Goal: Task Accomplishment & Management: Complete application form

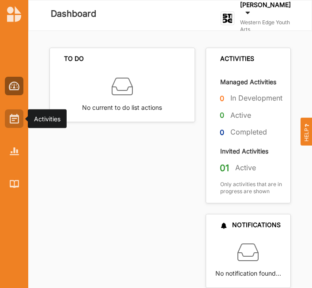
click at [16, 119] on img at bounding box center [14, 119] width 9 height 10
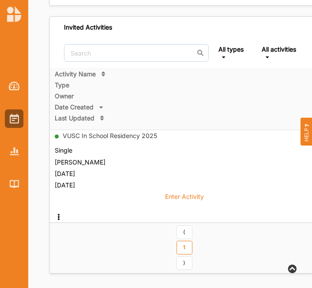
scroll to position [170, 0]
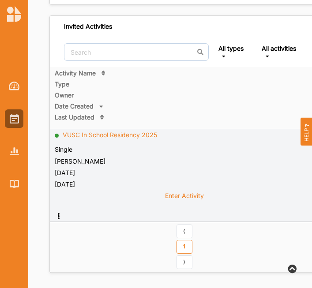
click at [131, 135] on link "VUSC In School Residency 2025" at bounding box center [110, 135] width 95 height 8
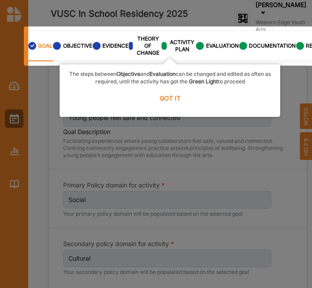
click at [165, 101] on label "GOT IT" at bounding box center [169, 97] width 209 height 19
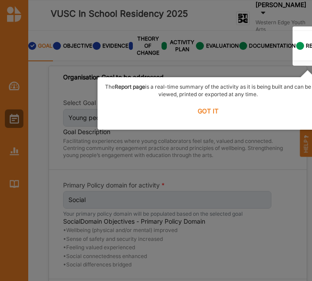
click at [206, 108] on label "GOT IT" at bounding box center [207, 110] width 209 height 19
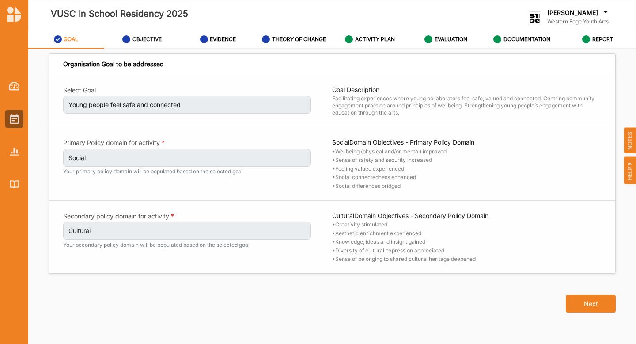
click at [136, 38] on label "OBJECTIVE" at bounding box center [147, 39] width 29 height 7
select select "26"
select select "4"
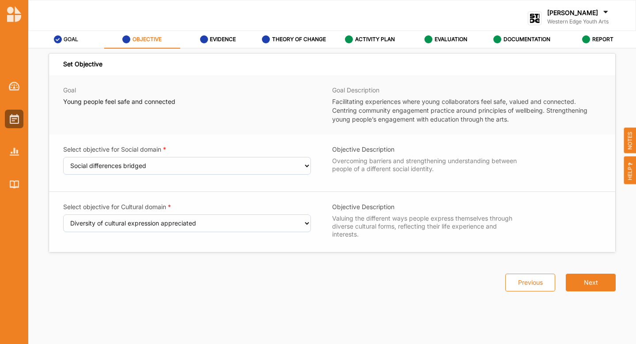
click at [94, 39] on link "GOAL" at bounding box center [66, 40] width 76 height 18
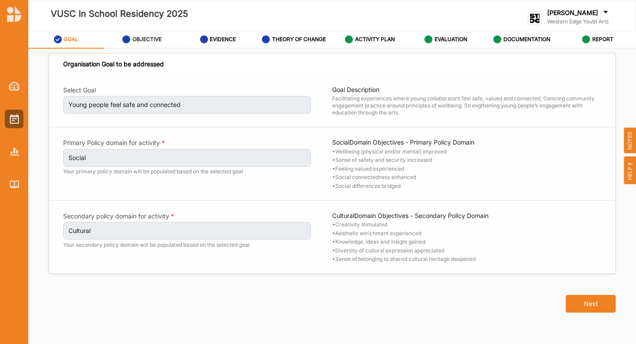
click at [153, 35] on div "OBJECTIVE" at bounding box center [141, 39] width 39 height 16
select select "26"
select select "4"
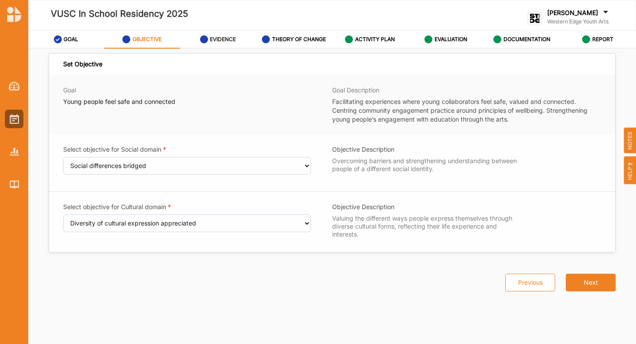
click at [228, 34] on div "EVIDENCE" at bounding box center [218, 39] width 36 height 16
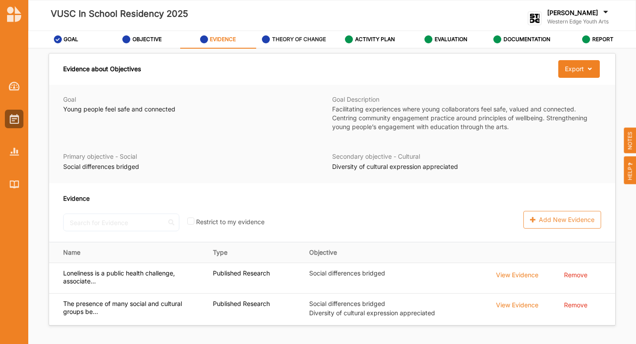
click at [305, 33] on div "THEORY OF CHANGE" at bounding box center [294, 39] width 64 height 16
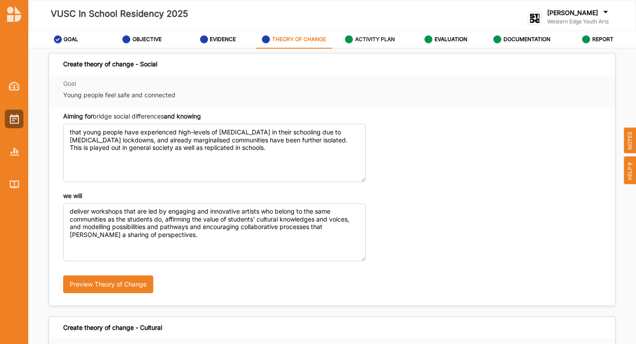
click at [312, 35] on div "ACTIVITY PLAN" at bounding box center [370, 39] width 50 height 16
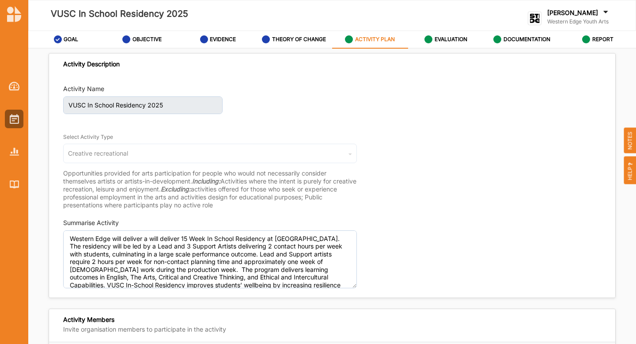
click at [312, 35] on link "ACTIVITY PLAN" at bounding box center [370, 40] width 76 height 18
click at [312, 34] on div "EVALUATION" at bounding box center [446, 39] width 43 height 16
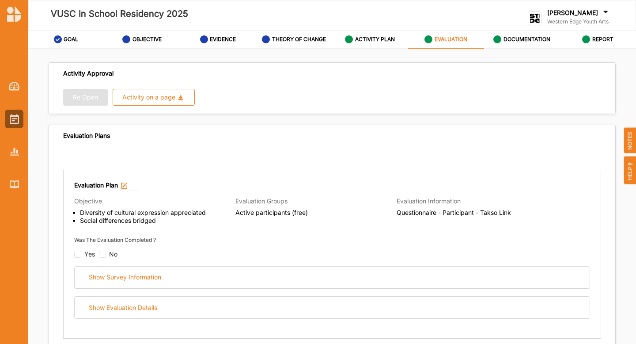
click at [312, 38] on link "EVALUATION" at bounding box center [446, 40] width 76 height 18
click at [312, 38] on div "DOCUMENTATION" at bounding box center [521, 39] width 57 height 16
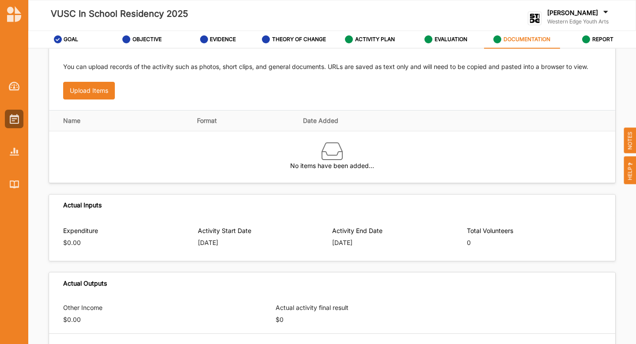
scroll to position [30, 0]
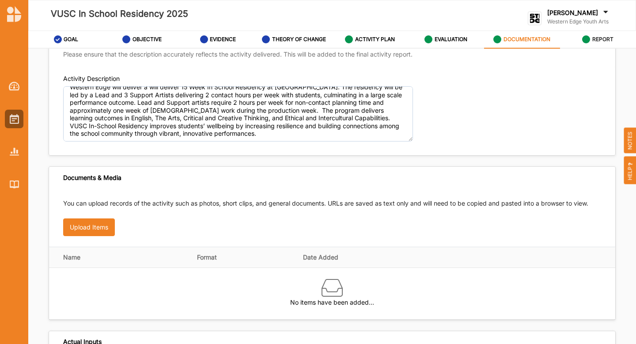
click at [312, 38] on icon at bounding box center [586, 39] width 8 height 8
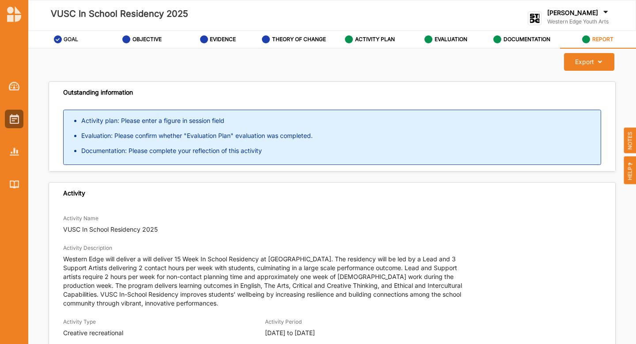
click at [64, 34] on div "GOAL" at bounding box center [66, 39] width 25 height 16
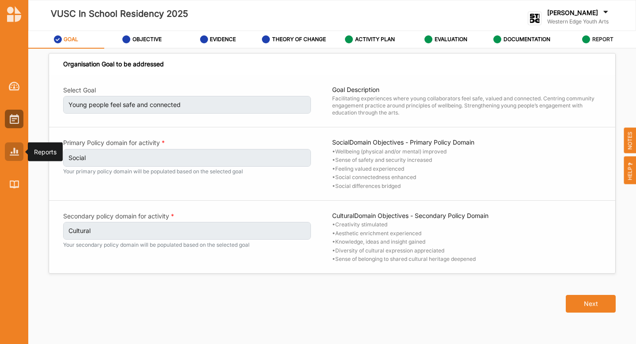
click at [17, 143] on div at bounding box center [14, 151] width 19 height 19
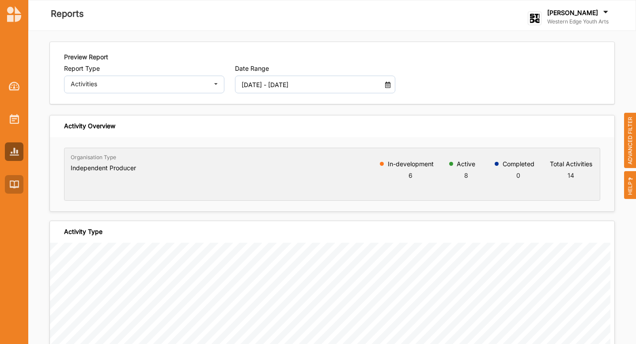
click at [22, 181] on div at bounding box center [14, 184] width 19 height 19
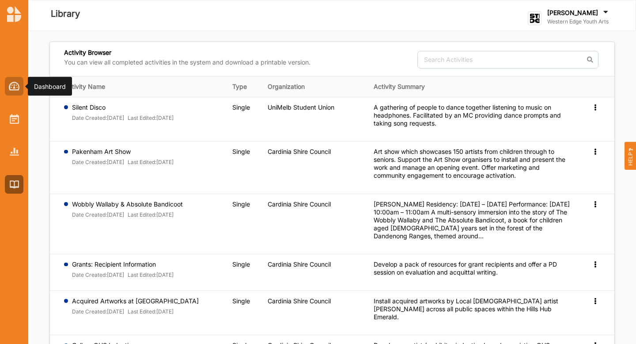
click at [18, 85] on img at bounding box center [14, 86] width 11 height 9
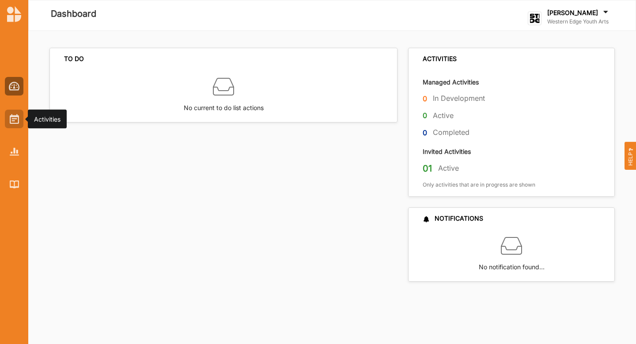
click at [8, 122] on div at bounding box center [14, 119] width 19 height 19
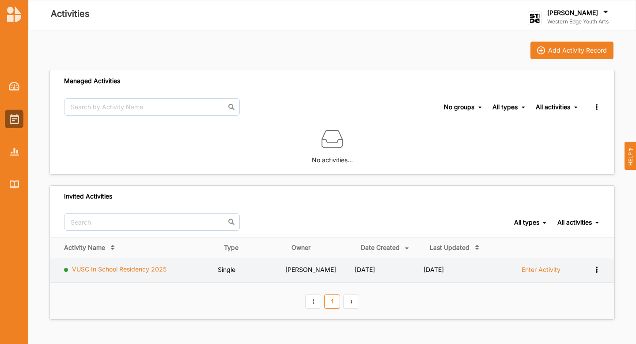
click at [99, 266] on link "VUSC In School Residency 2025" at bounding box center [119, 269] width 95 height 8
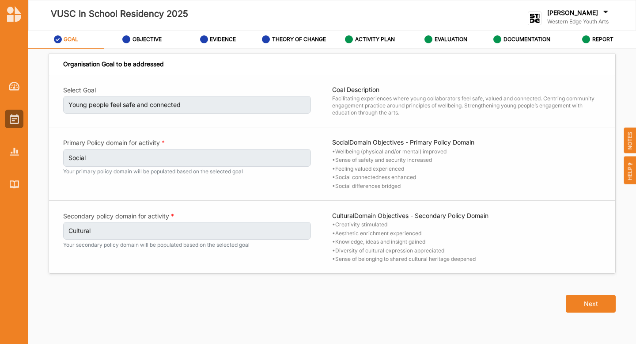
click at [312, 14] on icon at bounding box center [605, 13] width 9 height 10
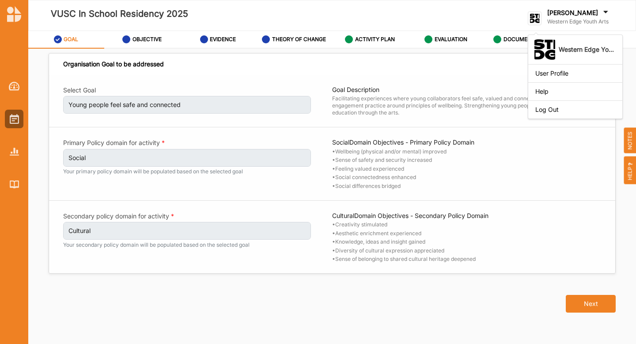
click at [312, 60] on div "Organisation Goal to be addressed" at bounding box center [332, 64] width 566 height 22
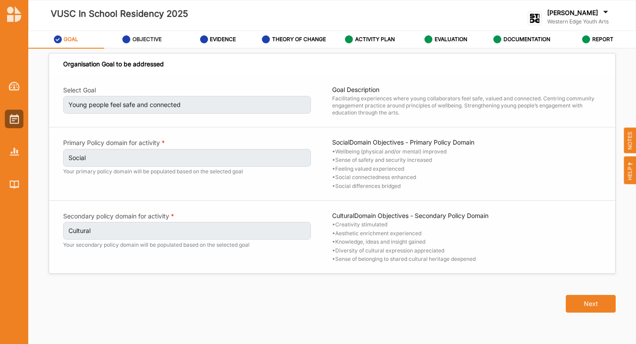
click at [134, 38] on label "OBJECTIVE" at bounding box center [147, 39] width 29 height 7
select select "26"
select select "4"
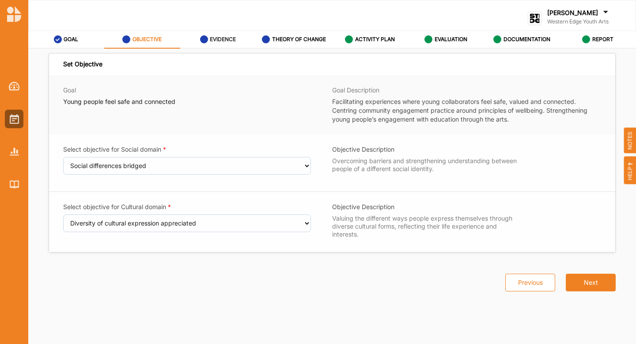
click at [214, 43] on div "EVIDENCE" at bounding box center [218, 39] width 36 height 16
